Goal: Task Accomplishment & Management: Complete application form

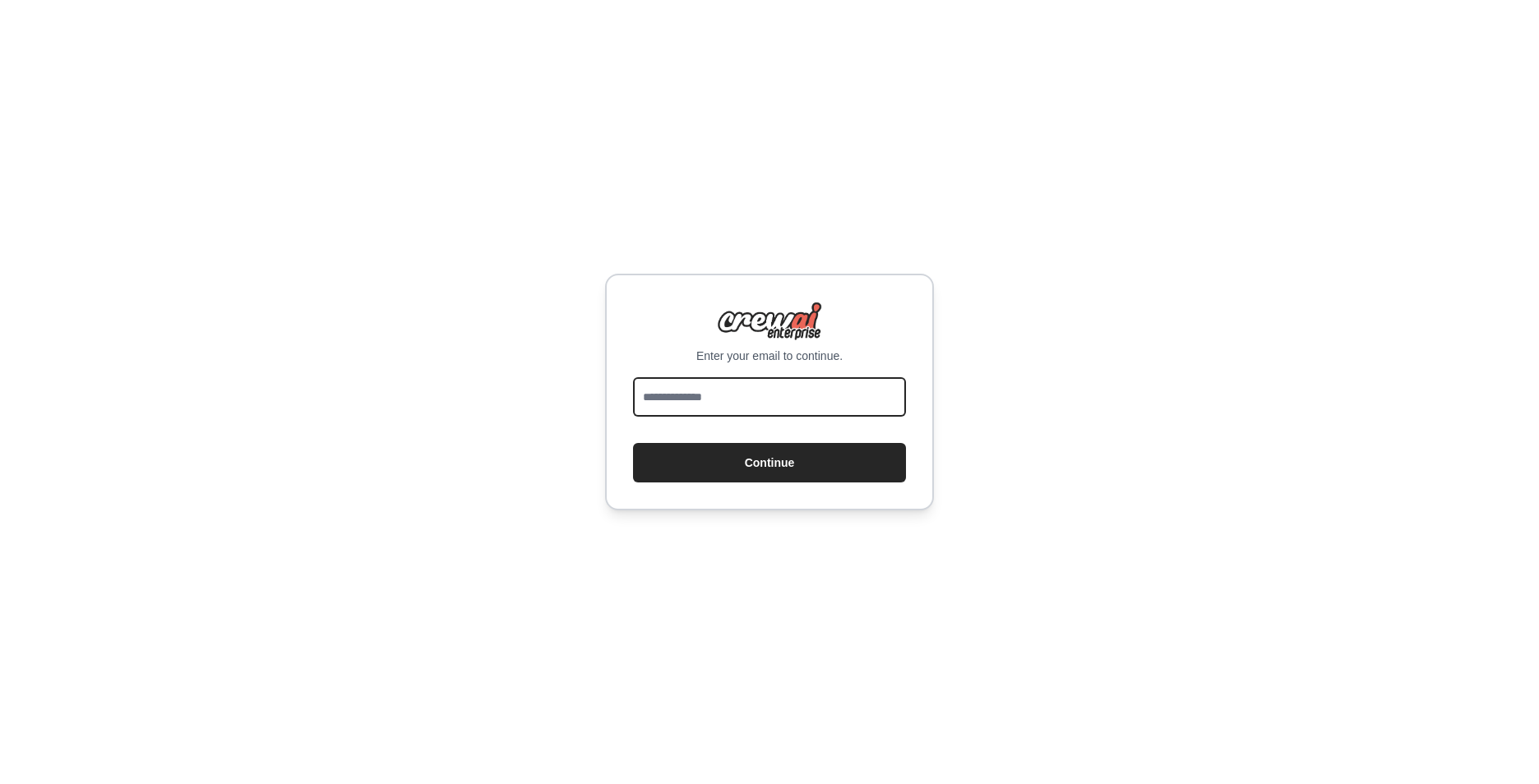
click at [704, 400] on input "email" at bounding box center [770, 396] width 273 height 40
click at [893, 422] on div at bounding box center [770, 399] width 273 height 46
click at [892, 397] on input "email" at bounding box center [770, 396] width 273 height 40
drag, startPoint x: 970, startPoint y: 408, endPoint x: 947, endPoint y: 414, distance: 23.8
click at [970, 408] on div "Enter your email to continue. Continue" at bounding box center [770, 392] width 1539 height 784
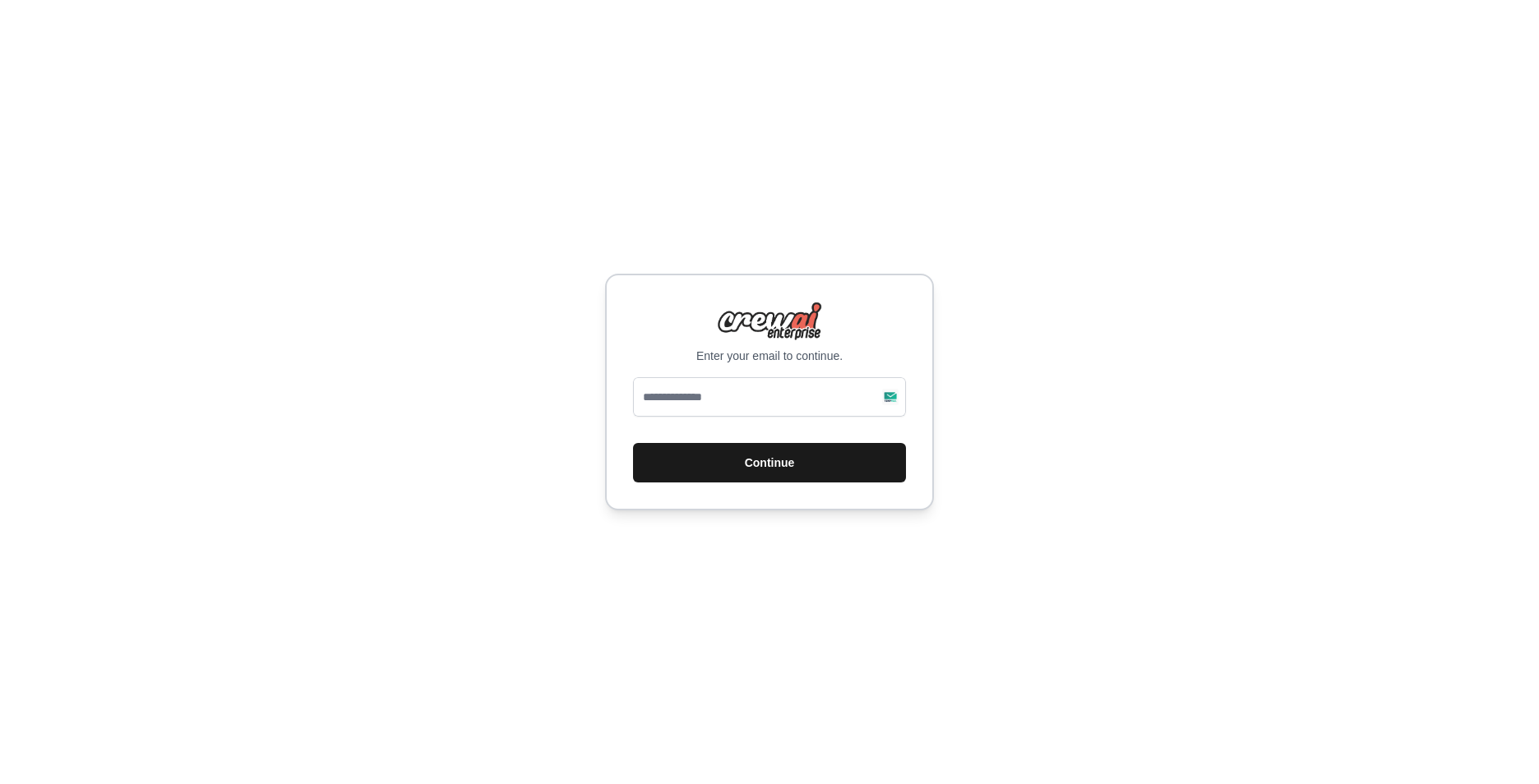
click at [818, 481] on button "Continue" at bounding box center [770, 463] width 273 height 40
click at [813, 470] on button "Continue" at bounding box center [770, 463] width 273 height 40
